Goal: Information Seeking & Learning: Learn about a topic

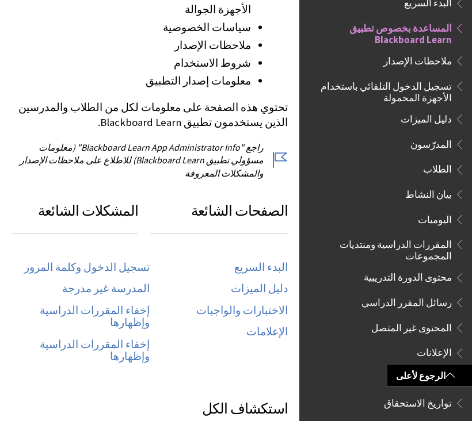
scroll to position [455, 0]
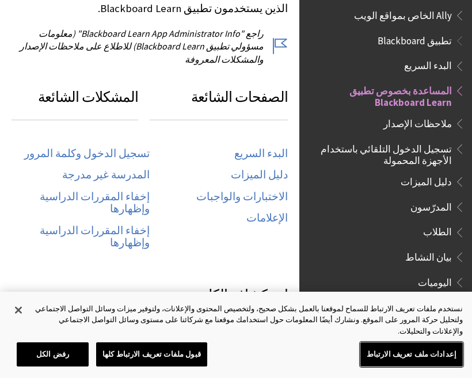
scroll to position [54, 0]
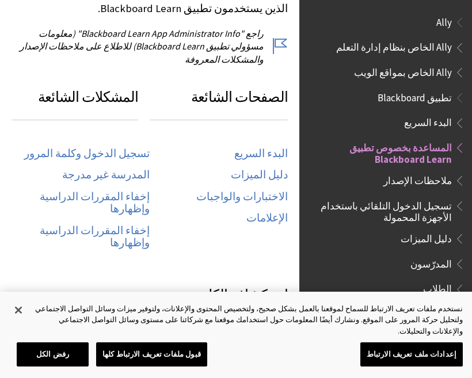
click at [266, 169] on link "دليل الميزات" at bounding box center [259, 175] width 57 height 13
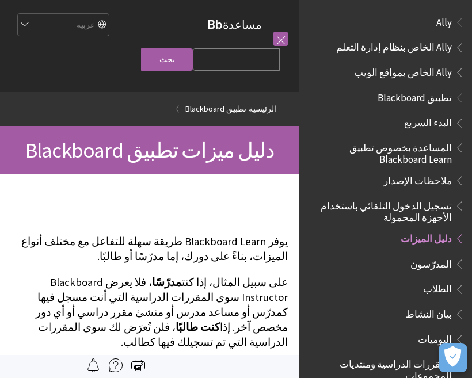
scroll to position [209, 0]
